Goal: Task Accomplishment & Management: Complete application form

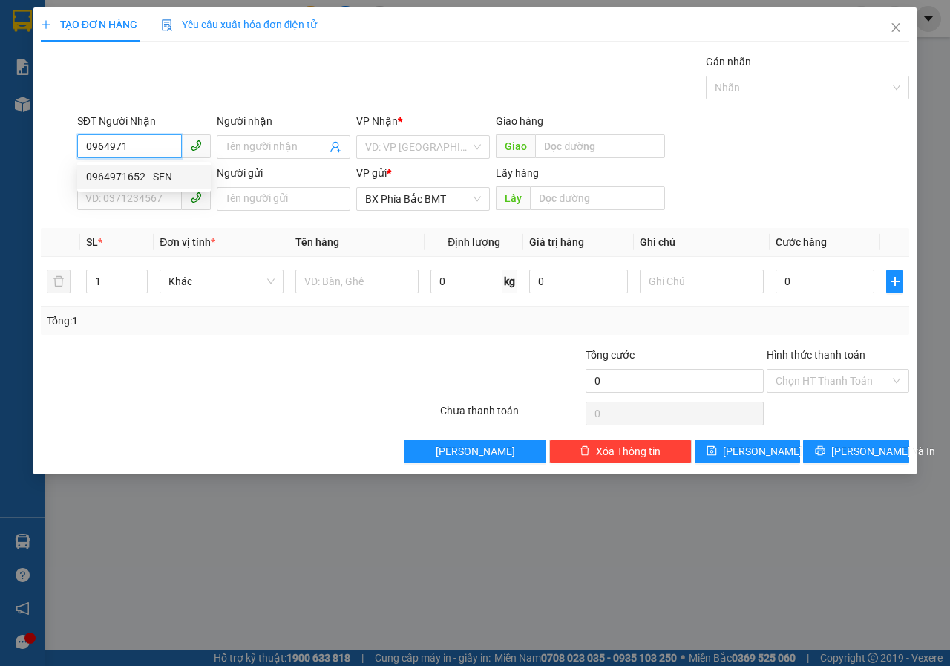
click at [123, 184] on div "0964971652 - SEN" at bounding box center [144, 176] width 116 height 16
type input "0964971652"
type input "SEN"
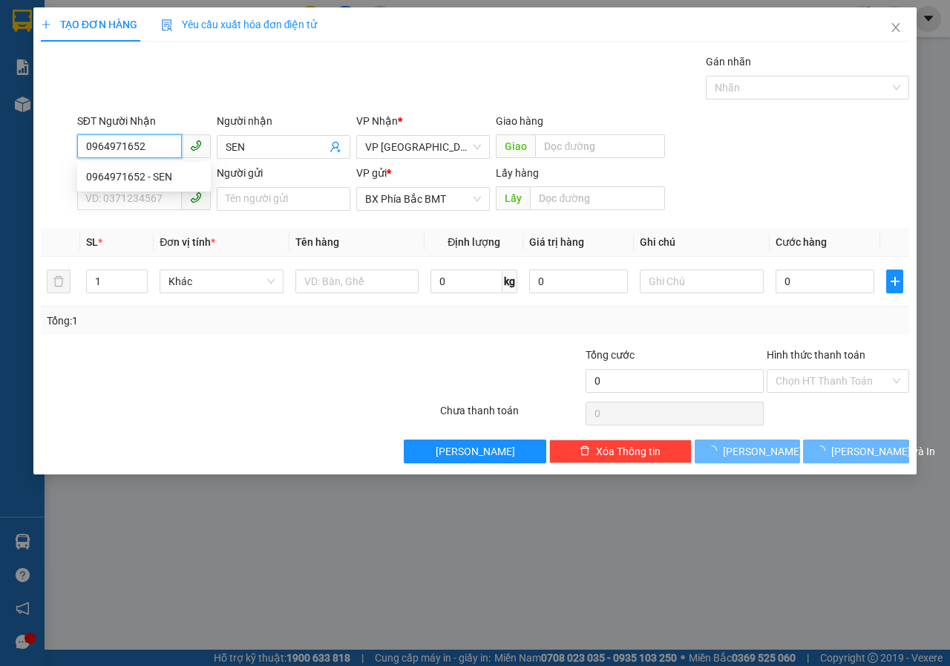
type input "60.000"
type input "0964971652"
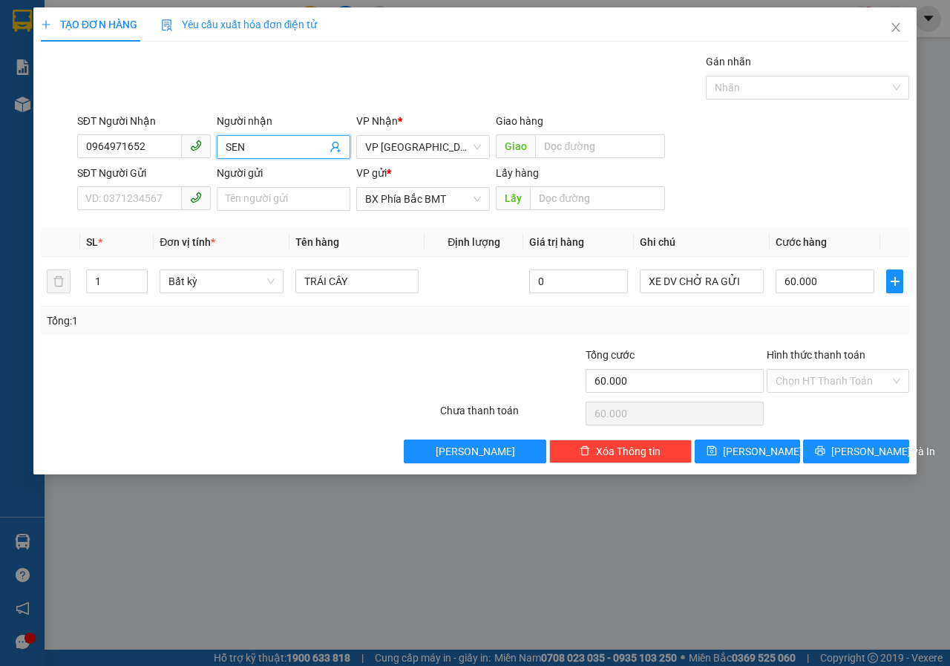
click at [257, 147] on input "SEN" at bounding box center [276, 147] width 101 height 16
type input "S"
click at [289, 145] on input "[PERSON_NAME]" at bounding box center [276, 147] width 101 height 16
type input "[PERSON_NAME]-0979582547"
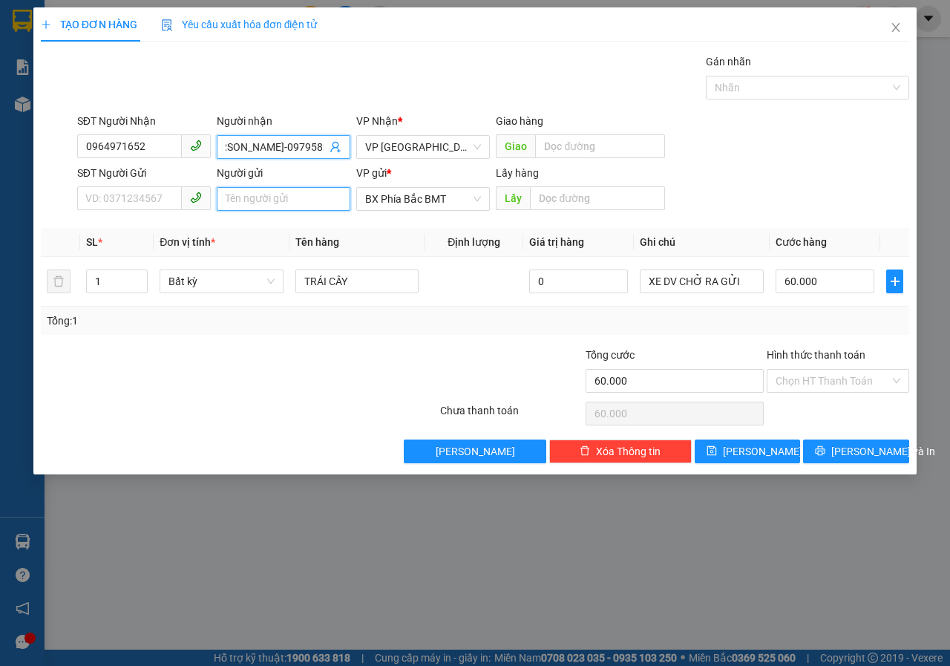
click at [271, 203] on input "Người gửi" at bounding box center [284, 199] width 134 height 24
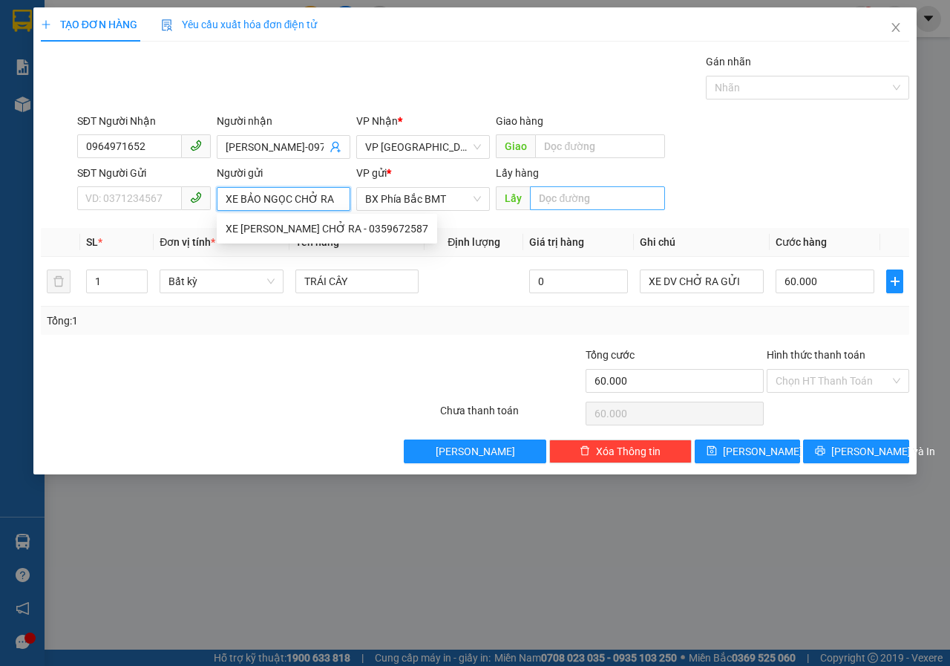
type input "XE BẢO NGỌC CHỞ RA"
click at [580, 194] on input "text" at bounding box center [597, 198] width 134 height 24
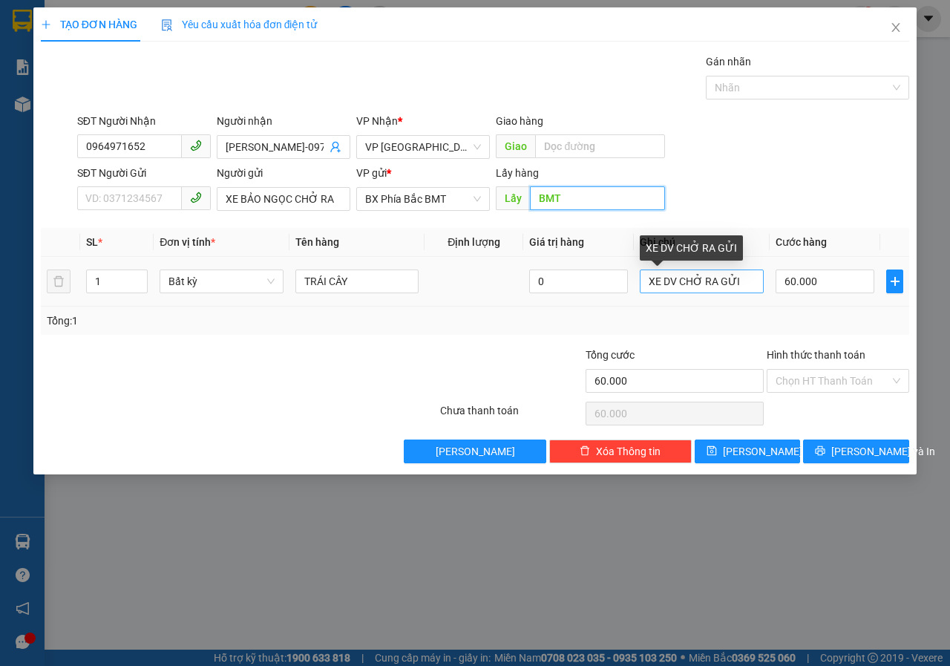
type input "BMT"
click at [749, 278] on input "XE DV CHỞ RA GỬI" at bounding box center [702, 281] width 124 height 24
type input "X"
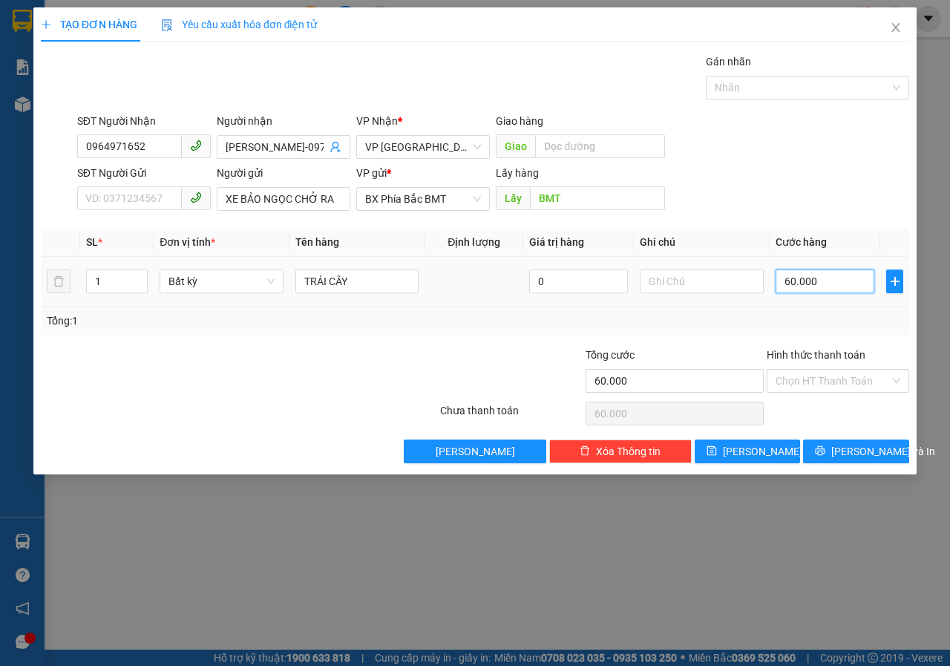
click at [845, 278] on input "60.000" at bounding box center [825, 281] width 99 height 24
type input "5"
type input "50"
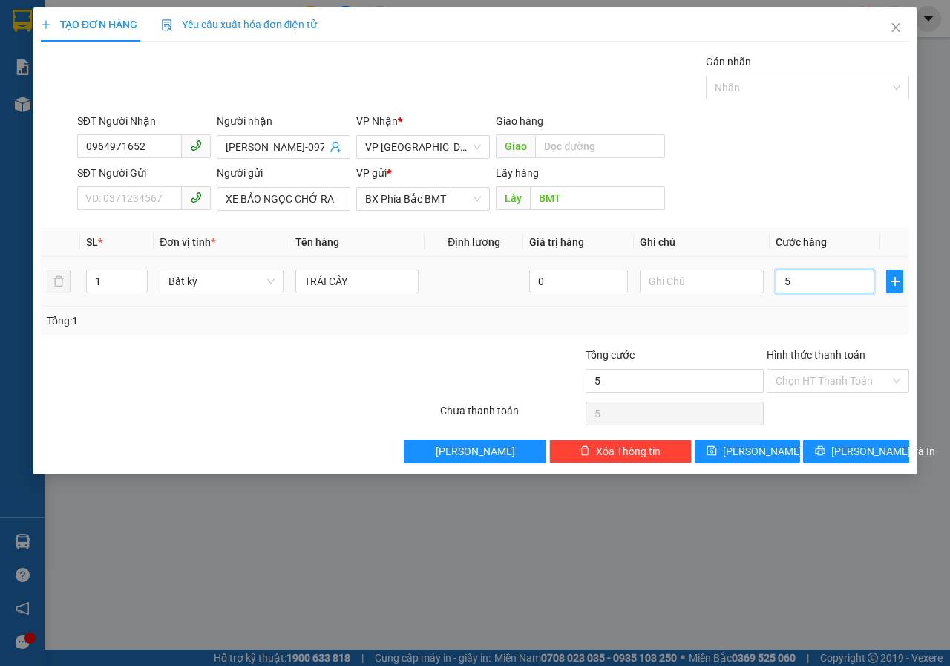
type input "50"
type input "500"
type input "5.000"
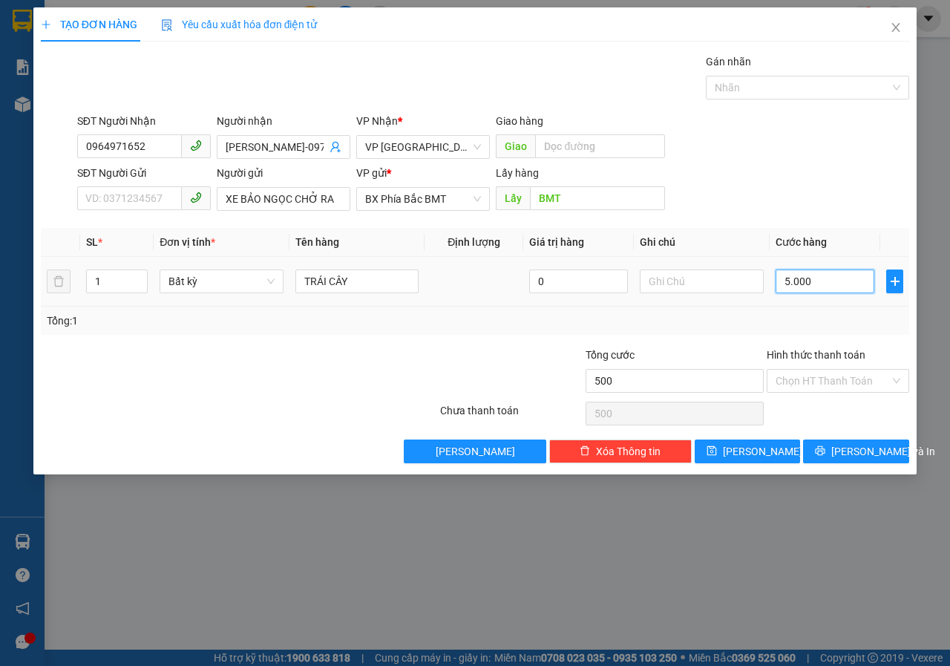
type input "5.000"
type input "50.000"
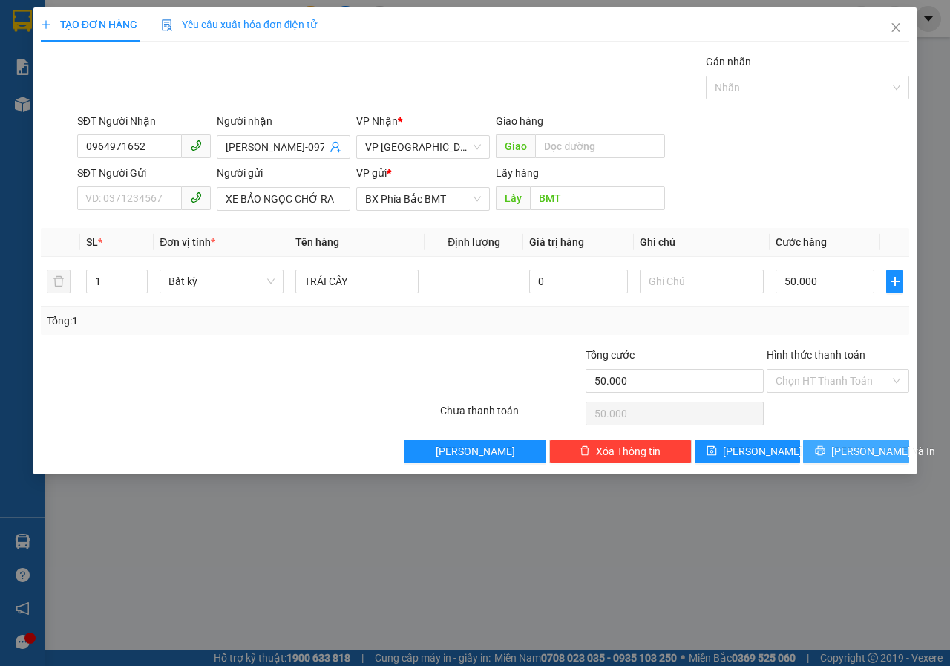
click at [860, 445] on span "[PERSON_NAME] và In" at bounding box center [883, 451] width 104 height 16
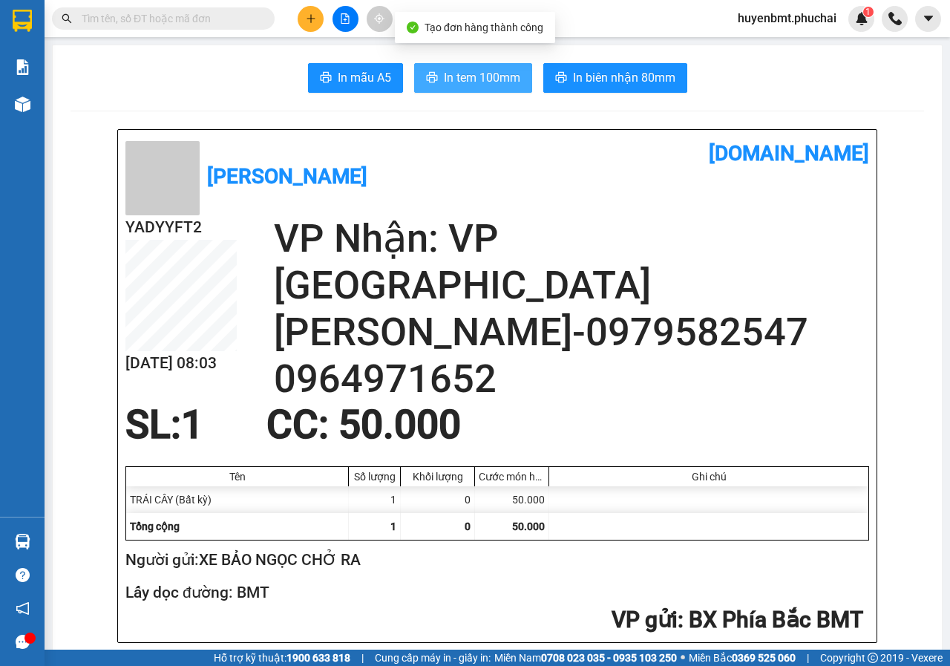
click at [462, 83] on span "In tem 100mm" at bounding box center [482, 77] width 76 height 19
click at [214, 663] on span "Hỗ trợ kỹ thuật: 1900 633 818" at bounding box center [282, 657] width 137 height 16
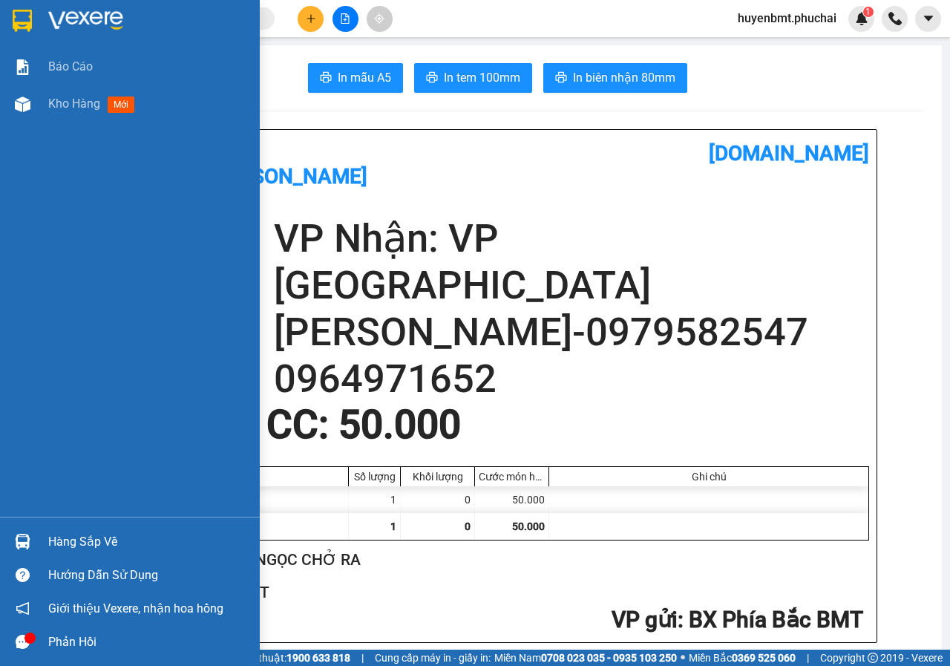
click at [17, 105] on img at bounding box center [23, 104] width 16 height 16
